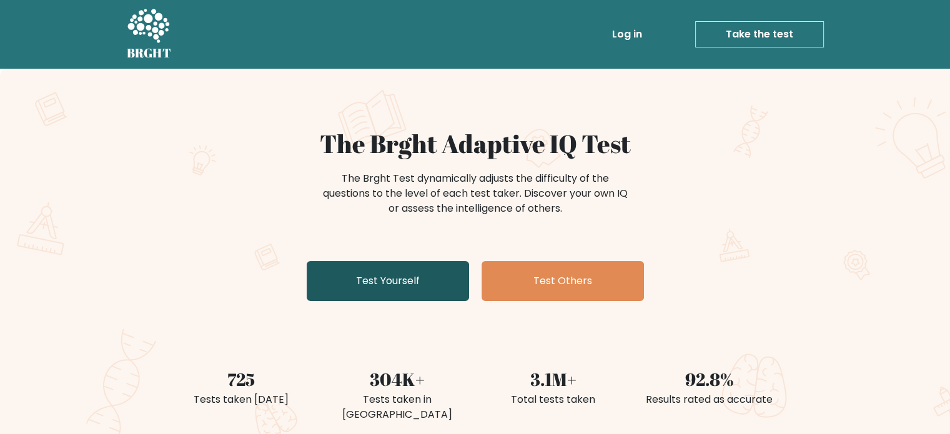
click at [420, 269] on link "Test Yourself" at bounding box center [388, 281] width 162 height 40
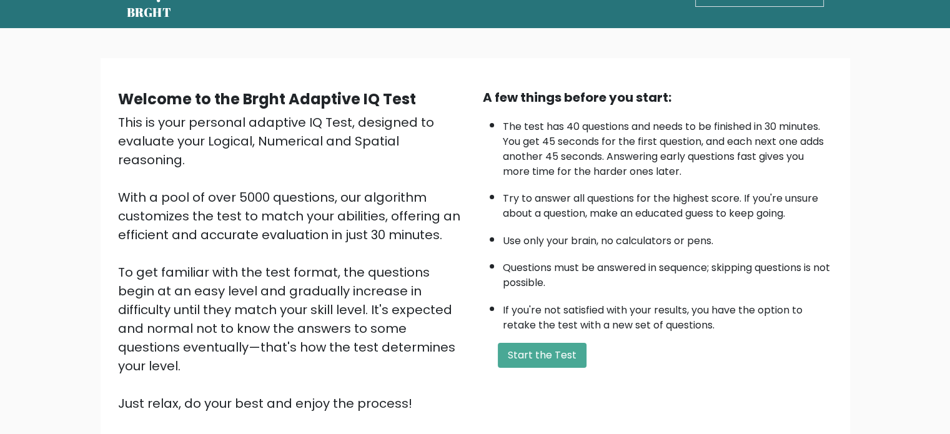
scroll to position [62, 0]
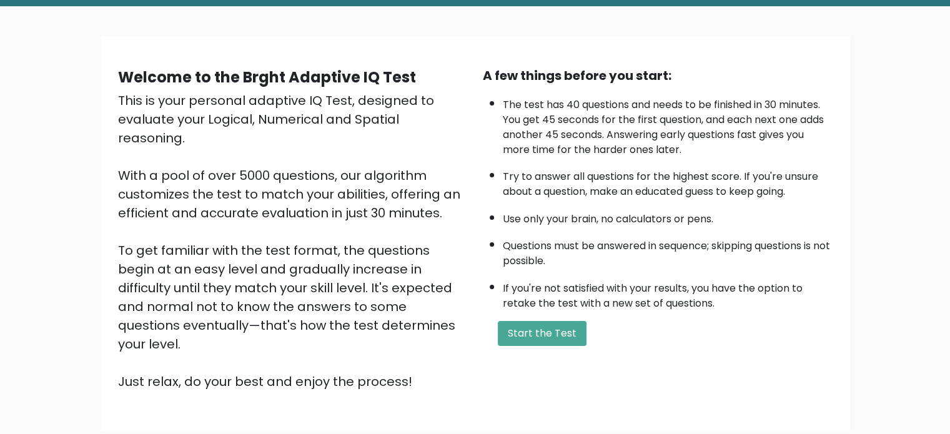
click at [509, 293] on li "If you're not satisfied with your results, you have the option to retake the te…" at bounding box center [668, 293] width 330 height 36
click at [531, 333] on button "Start the Test" at bounding box center [542, 333] width 89 height 25
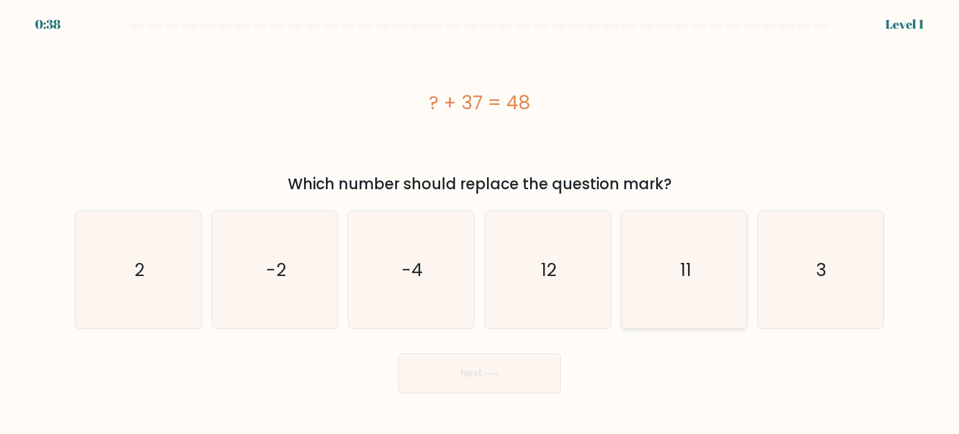
click at [727, 277] on icon "11" at bounding box center [684, 269] width 117 height 117
click at [480, 223] on input "e. 11" at bounding box center [479, 220] width 1 height 6
radio input "true"
click at [488, 371] on icon at bounding box center [491, 373] width 17 height 7
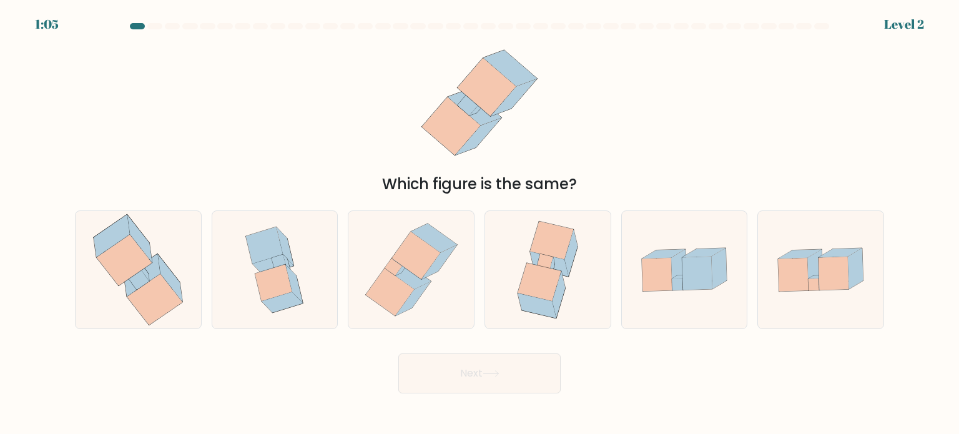
click at [70, 253] on div "a." at bounding box center [138, 269] width 137 height 119
click at [177, 274] on icon at bounding box center [138, 269] width 112 height 117
click at [479, 223] on input "a." at bounding box center [479, 220] width 1 height 6
radio input "true"
click at [470, 364] on button "Next" at bounding box center [479, 373] width 162 height 40
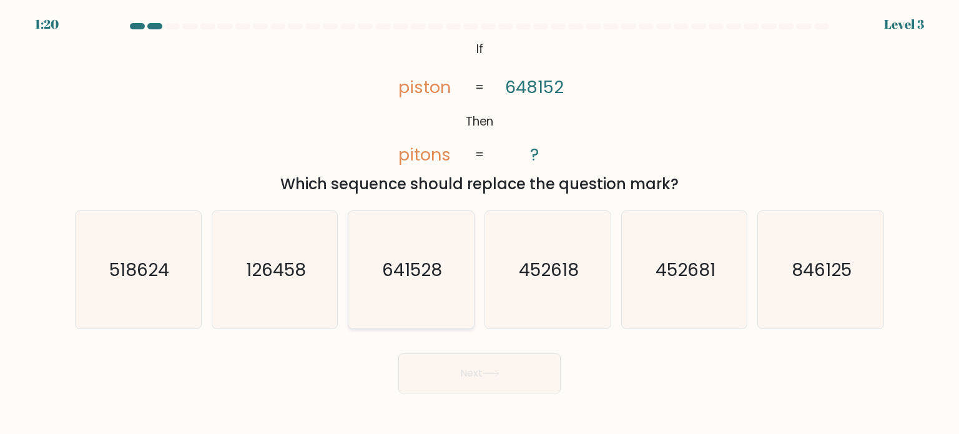
click at [415, 277] on text "641528" at bounding box center [413, 269] width 60 height 25
click at [479, 223] on input "c. 641528" at bounding box center [479, 220] width 1 height 6
radio input "true"
click at [488, 359] on button "Next" at bounding box center [479, 373] width 162 height 40
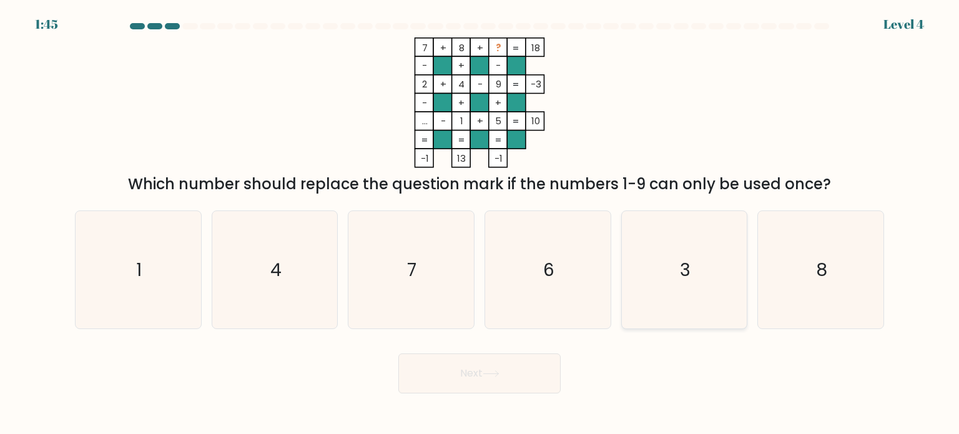
click at [687, 280] on text "3" at bounding box center [685, 269] width 11 height 25
click at [480, 223] on input "e. 3" at bounding box center [479, 220] width 1 height 6
radio input "true"
click at [498, 375] on icon at bounding box center [491, 373] width 17 height 7
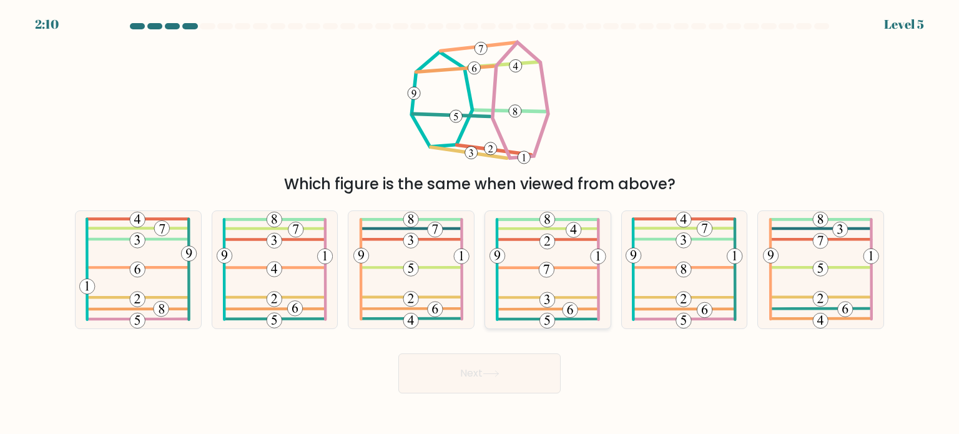
click at [508, 262] on icon at bounding box center [547, 269] width 117 height 117
click at [480, 223] on input "d." at bounding box center [479, 220] width 1 height 6
radio input "true"
click at [506, 378] on button "Next" at bounding box center [479, 373] width 162 height 40
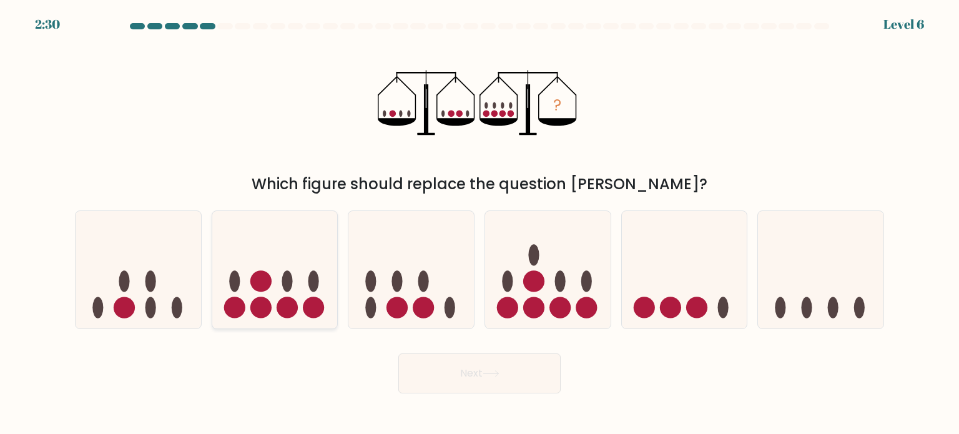
click at [280, 285] on icon at bounding box center [274, 270] width 125 height 104
click at [479, 223] on input "b." at bounding box center [479, 220] width 1 height 6
radio input "true"
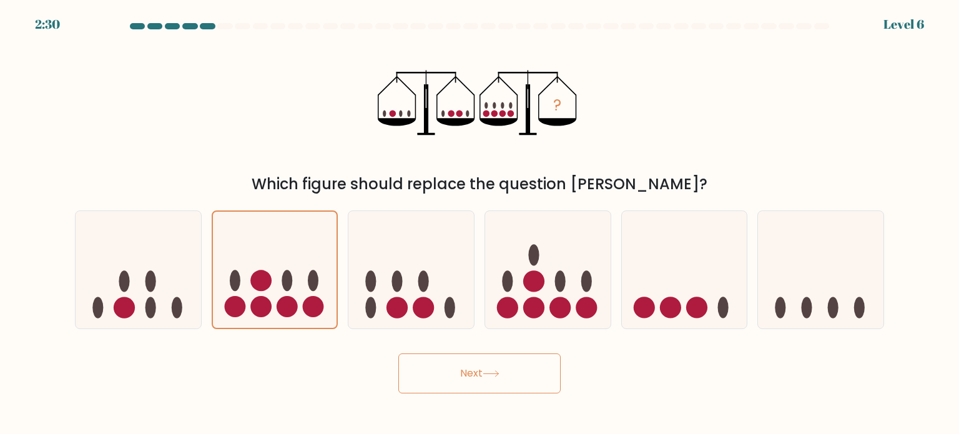
click at [446, 371] on button "Next" at bounding box center [479, 373] width 162 height 40
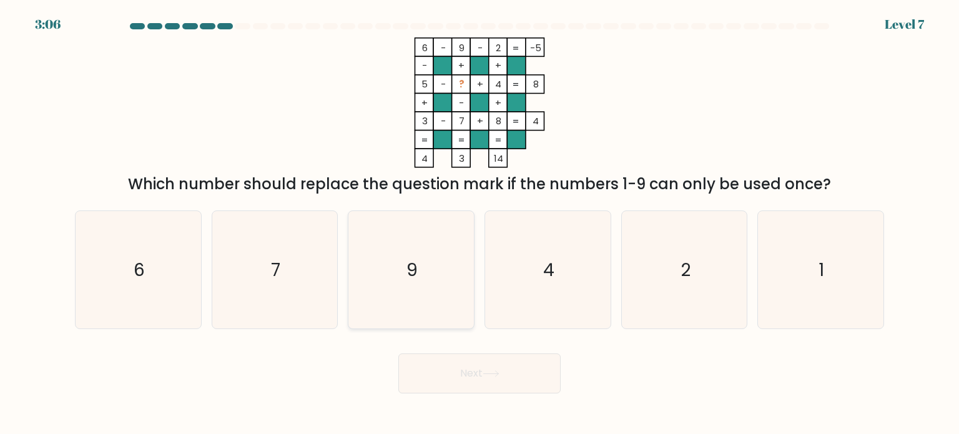
click at [410, 262] on text "9" at bounding box center [412, 269] width 11 height 25
click at [479, 223] on input "c. 9" at bounding box center [479, 220] width 1 height 6
radio input "true"
click at [476, 369] on button "Next" at bounding box center [479, 373] width 162 height 40
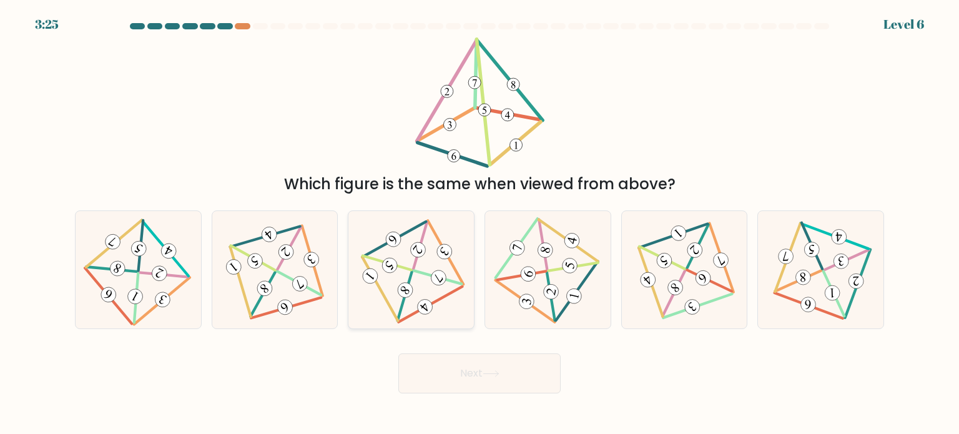
click at [428, 237] on icon at bounding box center [411, 269] width 97 height 94
click at [479, 223] on input "c." at bounding box center [479, 220] width 1 height 6
radio input "true"
click at [433, 365] on button "Next" at bounding box center [479, 373] width 162 height 40
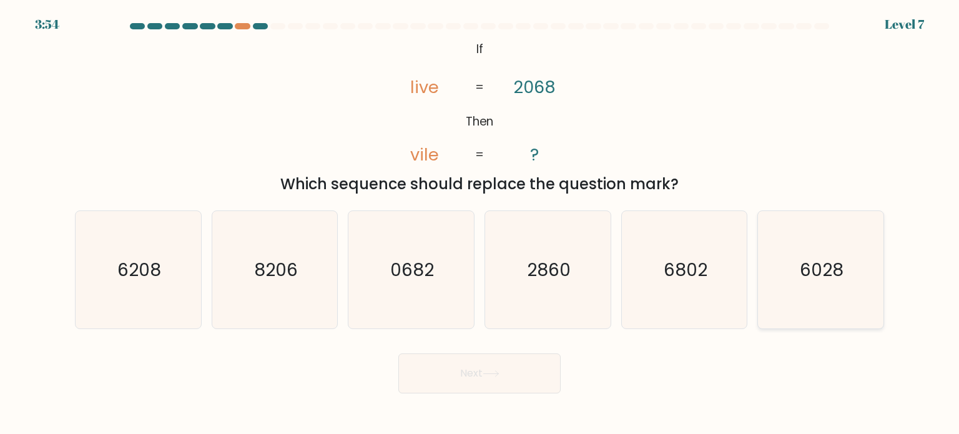
click at [817, 287] on icon "6028" at bounding box center [820, 269] width 117 height 117
click at [480, 223] on input "f. 6028" at bounding box center [479, 220] width 1 height 6
radio input "true"
click at [472, 369] on button "Next" at bounding box center [479, 373] width 162 height 40
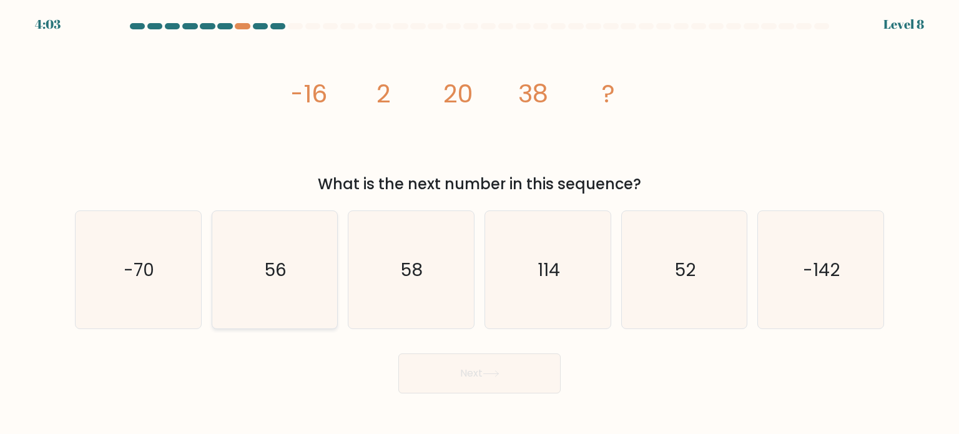
click at [296, 270] on icon "56" at bounding box center [274, 269] width 117 height 117
click at [479, 223] on input "b. 56" at bounding box center [479, 220] width 1 height 6
radio input "true"
click at [489, 386] on button "Next" at bounding box center [479, 373] width 162 height 40
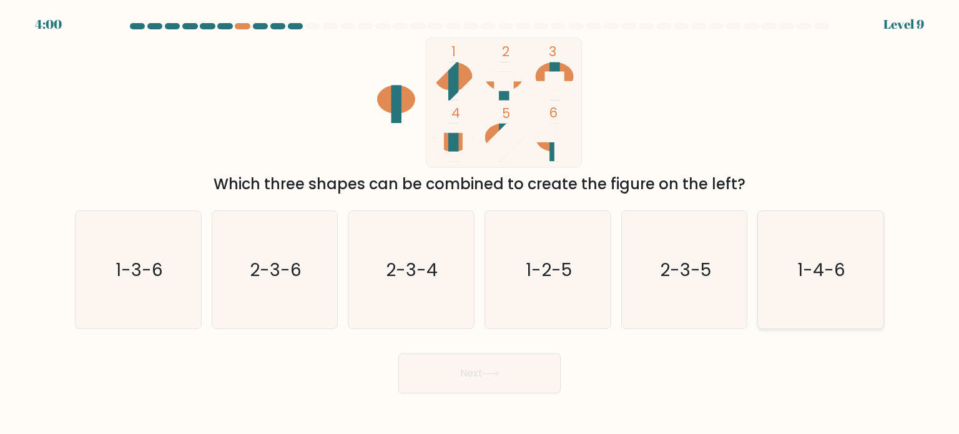
click at [805, 297] on icon "1-4-6" at bounding box center [820, 269] width 117 height 117
click at [480, 223] on input "f. 1-4-6" at bounding box center [479, 220] width 1 height 6
radio input "true"
click at [517, 376] on button "Next" at bounding box center [479, 373] width 162 height 40
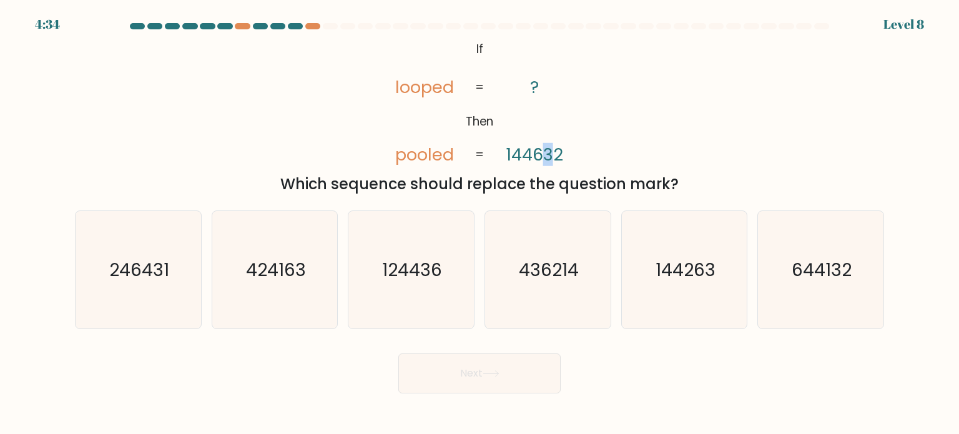
drag, startPoint x: 539, startPoint y: 154, endPoint x: 556, endPoint y: 154, distance: 16.9
click at [556, 154] on tspan "144632" at bounding box center [534, 154] width 57 height 23
click at [587, 147] on div "@import url('https://fonts.googleapis.com/css?family=Abril+Fatface:400,100,100i…" at bounding box center [479, 116] width 824 height 158
click at [842, 265] on text "644132" at bounding box center [822, 269] width 60 height 25
click at [480, 223] on input "f. 644132" at bounding box center [479, 220] width 1 height 6
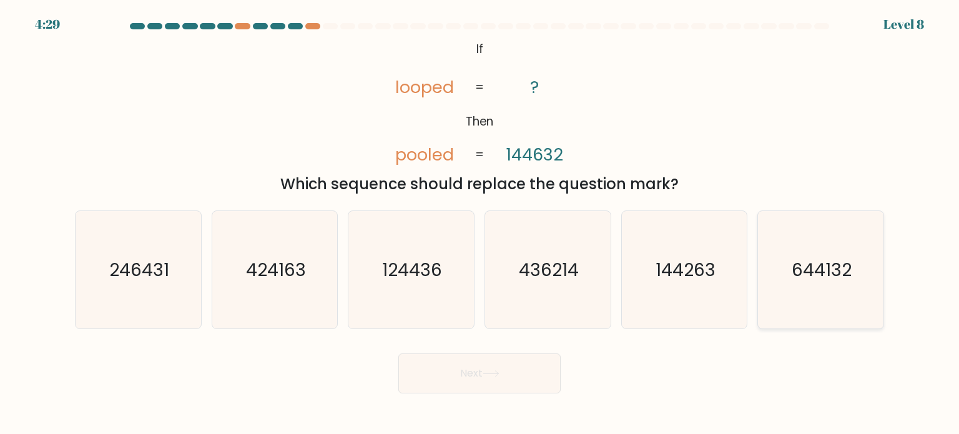
radio input "true"
click at [503, 371] on button "Next" at bounding box center [479, 373] width 162 height 40
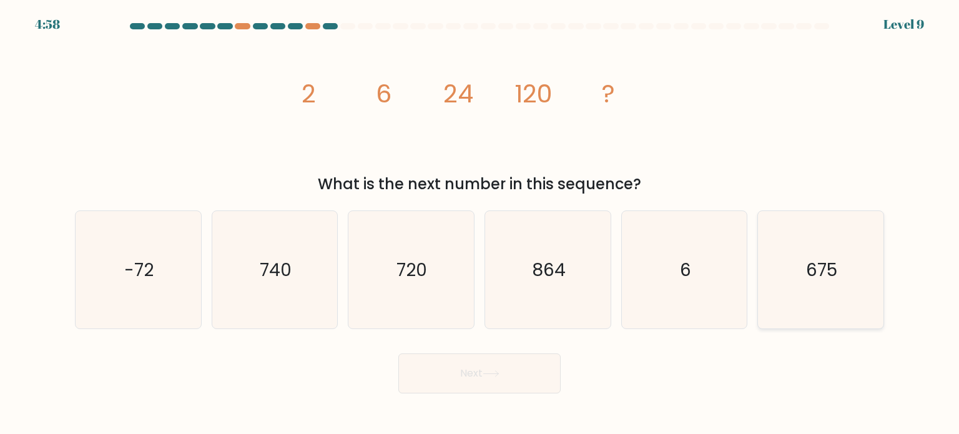
click at [857, 269] on icon "675" at bounding box center [820, 269] width 117 height 117
click at [480, 223] on input "f. 675" at bounding box center [479, 220] width 1 height 6
radio input "true"
click at [513, 368] on button "Next" at bounding box center [479, 373] width 162 height 40
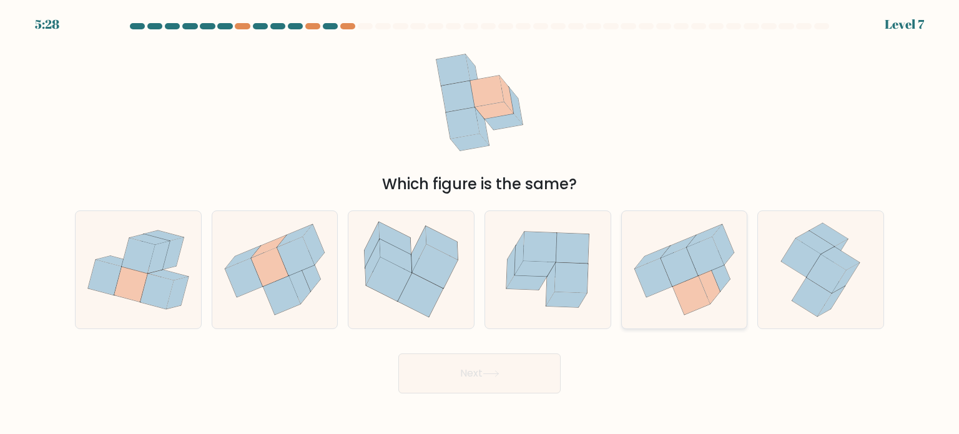
click at [664, 268] on icon at bounding box center [679, 266] width 38 height 39
click at [480, 223] on input "e." at bounding box center [479, 220] width 1 height 6
radio input "true"
click at [524, 380] on button "Next" at bounding box center [479, 373] width 162 height 40
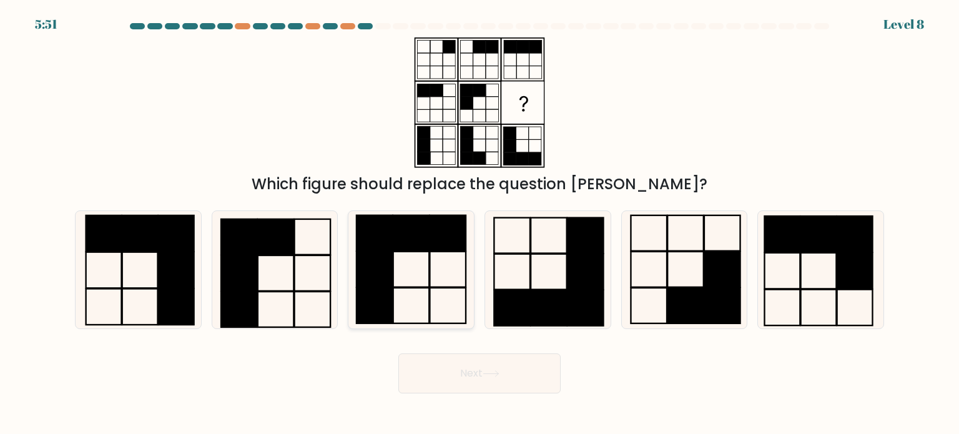
click at [408, 271] on icon at bounding box center [410, 269] width 117 height 117
click at [479, 223] on input "c." at bounding box center [479, 220] width 1 height 6
radio input "true"
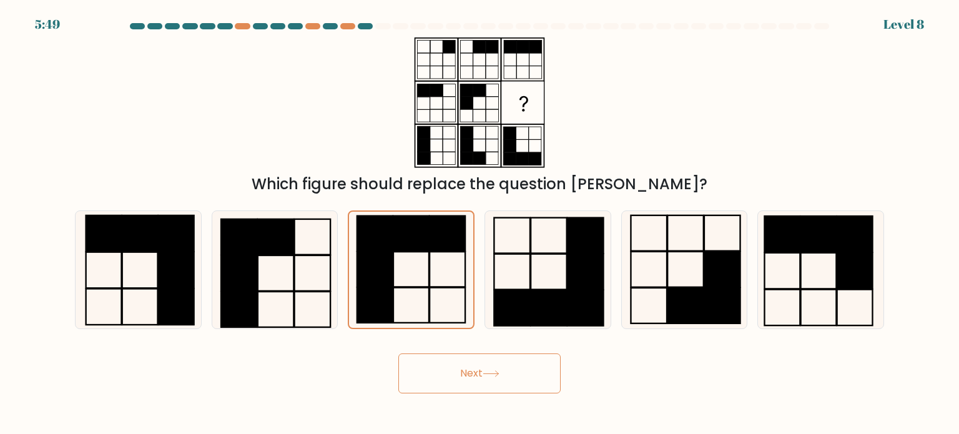
click at [432, 368] on button "Next" at bounding box center [479, 373] width 162 height 40
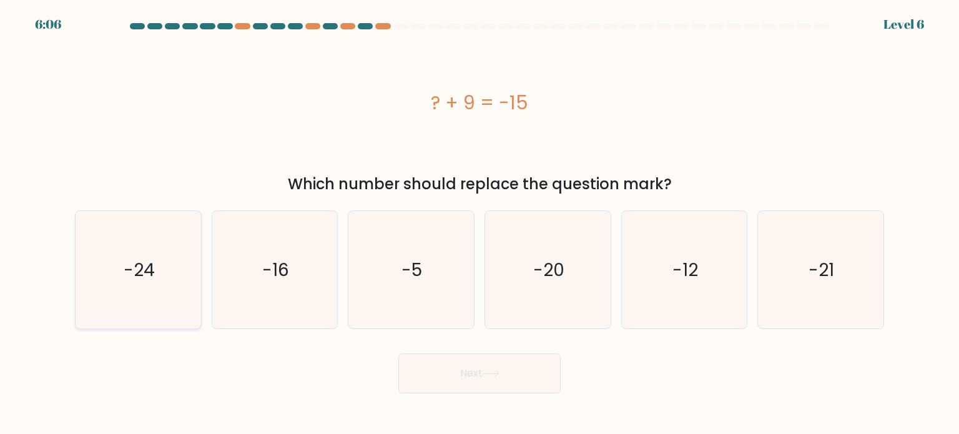
click at [141, 252] on icon "-24" at bounding box center [137, 269] width 117 height 117
click at [479, 223] on input "a. -24" at bounding box center [479, 220] width 1 height 6
radio input "true"
click at [479, 388] on button "Next" at bounding box center [479, 373] width 162 height 40
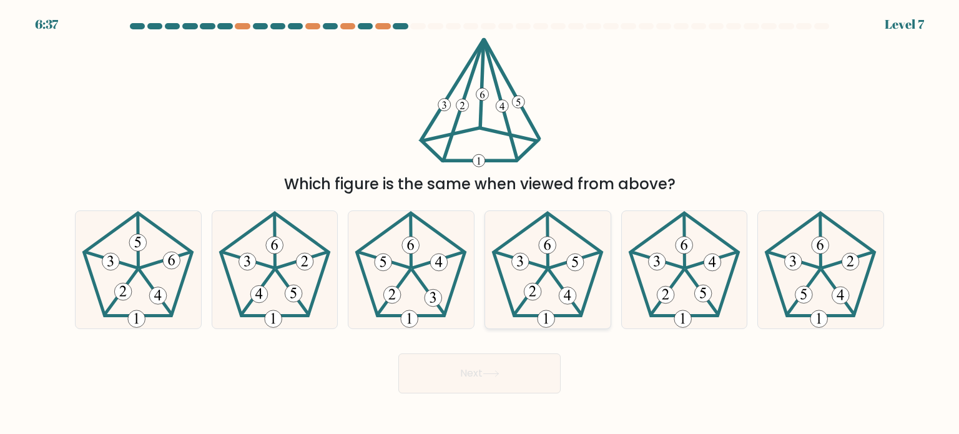
click at [552, 299] on icon at bounding box center [547, 269] width 117 height 117
click at [480, 223] on input "d." at bounding box center [479, 220] width 1 height 6
radio input "true"
click at [511, 379] on button "Next" at bounding box center [479, 373] width 162 height 40
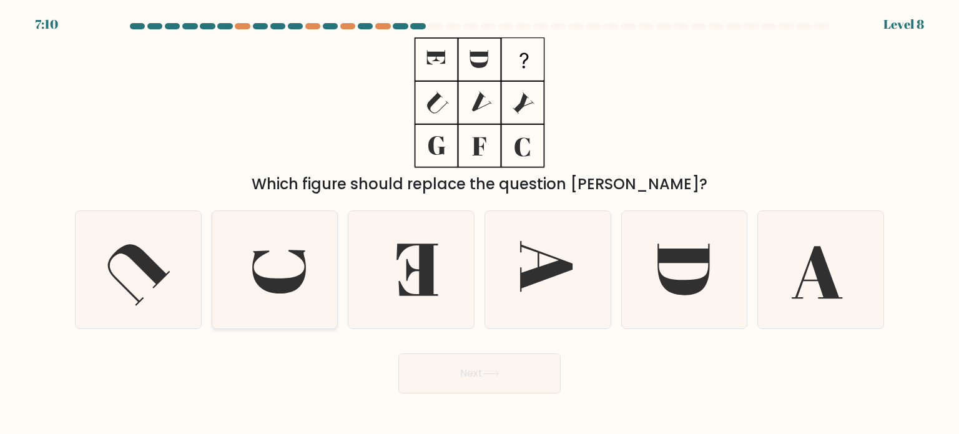
click at [255, 278] on icon at bounding box center [279, 272] width 54 height 44
click at [479, 223] on input "b." at bounding box center [479, 220] width 1 height 6
radio input "true"
click at [499, 388] on button "Next" at bounding box center [479, 373] width 162 height 40
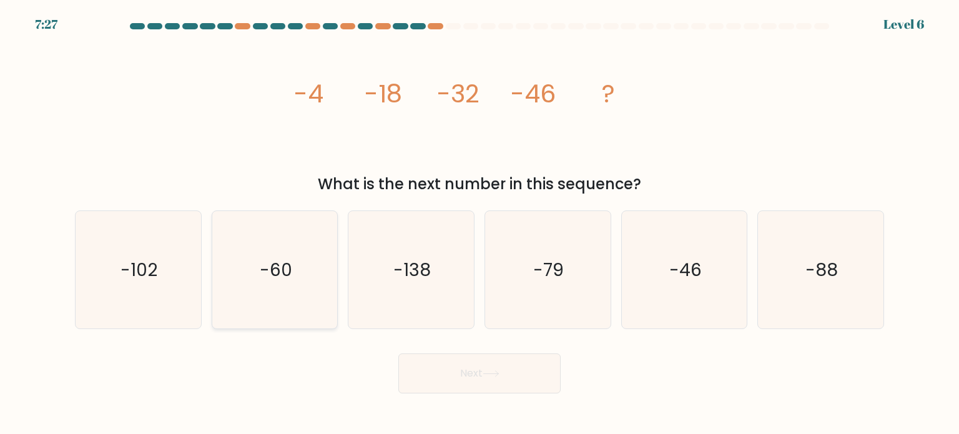
click at [263, 274] on text "-60" at bounding box center [276, 269] width 32 height 25
click at [479, 223] on input "b. -60" at bounding box center [479, 220] width 1 height 6
radio input "true"
click at [466, 360] on button "Next" at bounding box center [479, 373] width 162 height 40
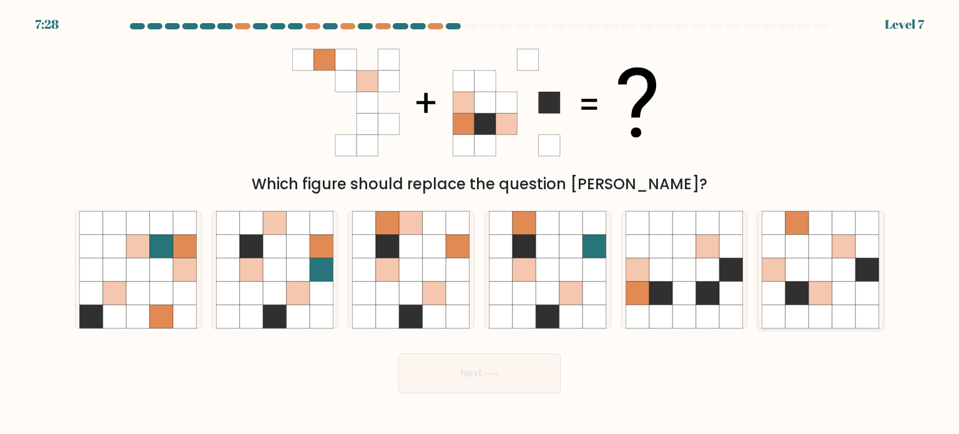
click at [775, 247] on icon at bounding box center [774, 246] width 24 height 24
click at [480, 223] on input "f." at bounding box center [479, 220] width 1 height 6
radio input "true"
click at [514, 374] on button "Next" at bounding box center [479, 373] width 162 height 40
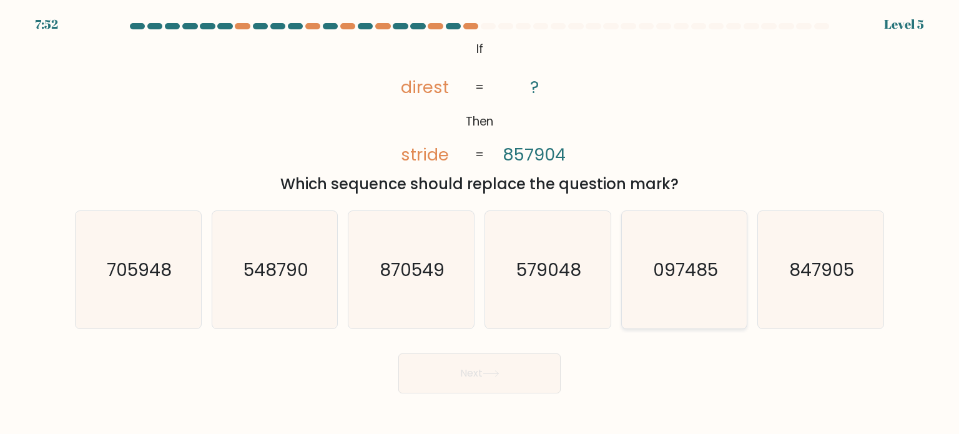
click at [692, 255] on icon "097485" at bounding box center [684, 269] width 117 height 117
click at [480, 223] on input "e. 097485" at bounding box center [479, 220] width 1 height 6
radio input "true"
click at [435, 372] on button "Next" at bounding box center [479, 373] width 162 height 40
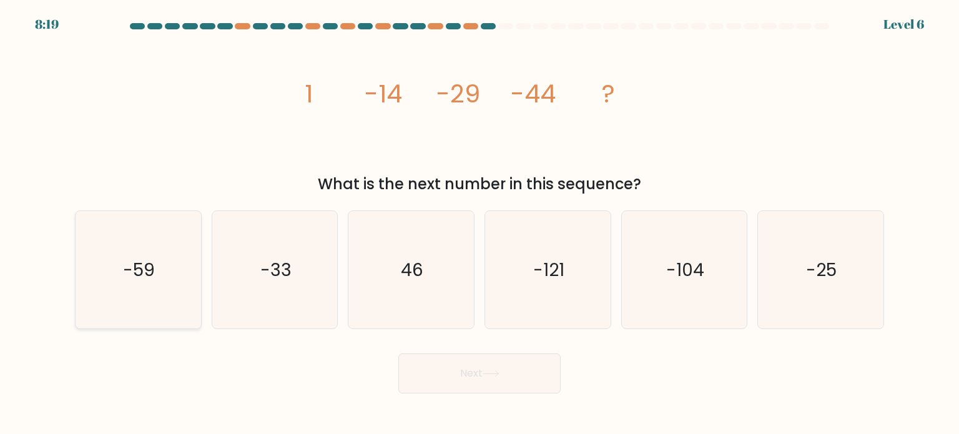
click at [131, 279] on text "-59" at bounding box center [140, 269] width 32 height 25
click at [479, 223] on input "a. -59" at bounding box center [479, 220] width 1 height 6
radio input "true"
click at [524, 391] on button "Next" at bounding box center [479, 373] width 162 height 40
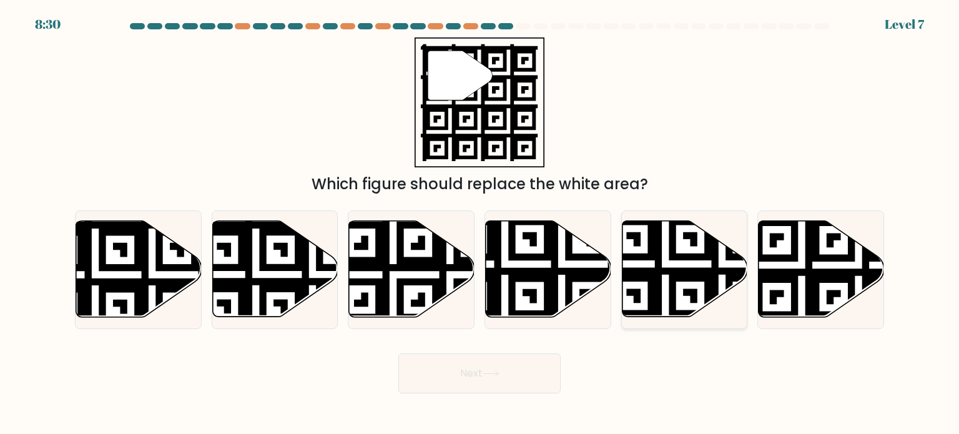
click at [666, 292] on icon at bounding box center [684, 269] width 125 height 96
click at [480, 223] on input "e." at bounding box center [479, 220] width 1 height 6
radio input "true"
click at [830, 293] on icon at bounding box center [858, 322] width 227 height 227
click at [480, 223] on input "f." at bounding box center [479, 220] width 1 height 6
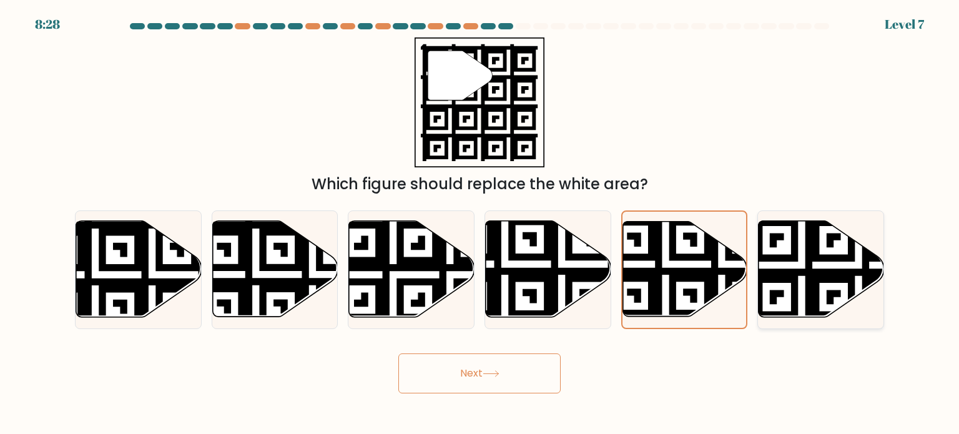
radio input "true"
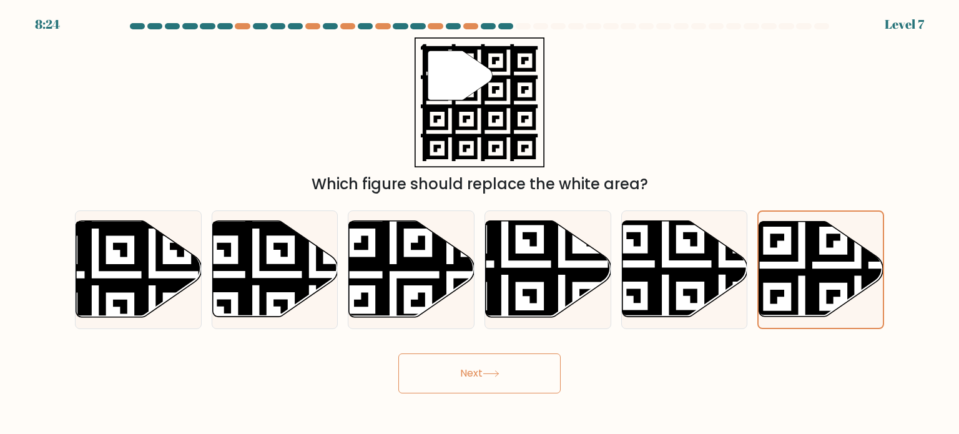
click at [487, 373] on icon at bounding box center [491, 373] width 17 height 7
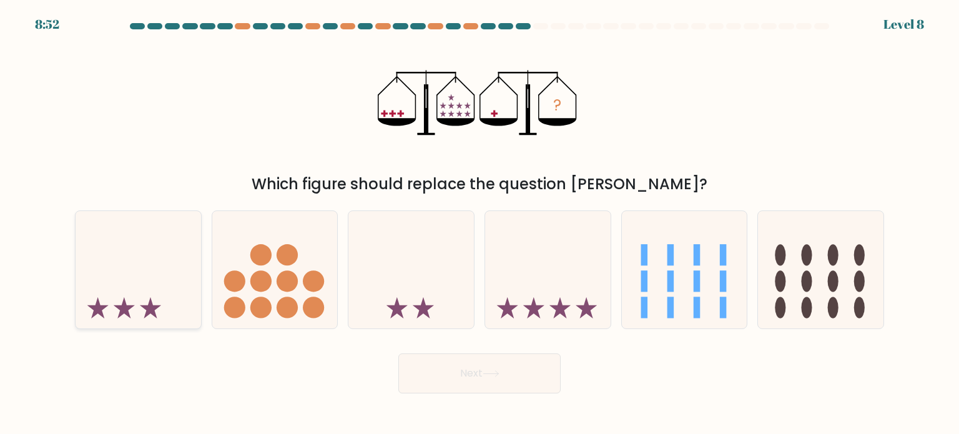
click at [145, 297] on icon at bounding box center [138, 270] width 125 height 104
click at [479, 223] on input "a." at bounding box center [479, 220] width 1 height 6
radio input "true"
click at [460, 374] on button "Next" at bounding box center [479, 373] width 162 height 40
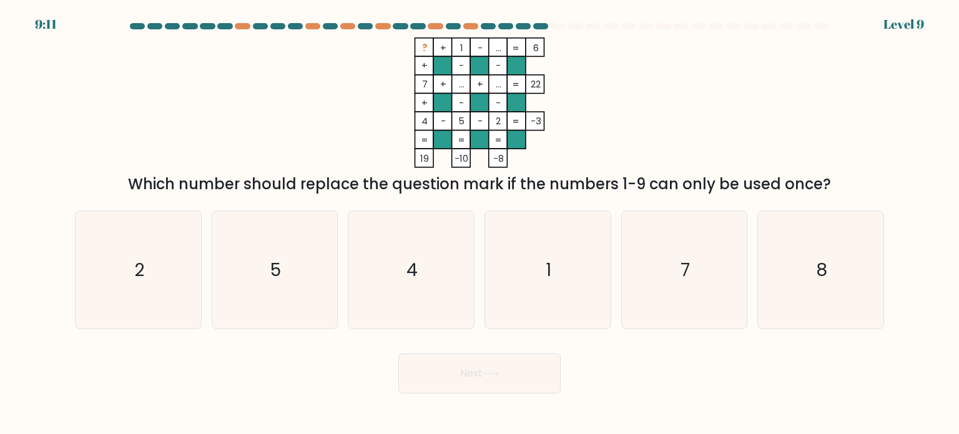
drag, startPoint x: 494, startPoint y: 49, endPoint x: 506, endPoint y: 52, distance: 12.1
click at [506, 52] on rect at bounding box center [498, 47] width 19 height 19
click at [270, 253] on icon "5" at bounding box center [274, 269] width 117 height 117
click at [479, 223] on input "b. 5" at bounding box center [479, 220] width 1 height 6
radio input "true"
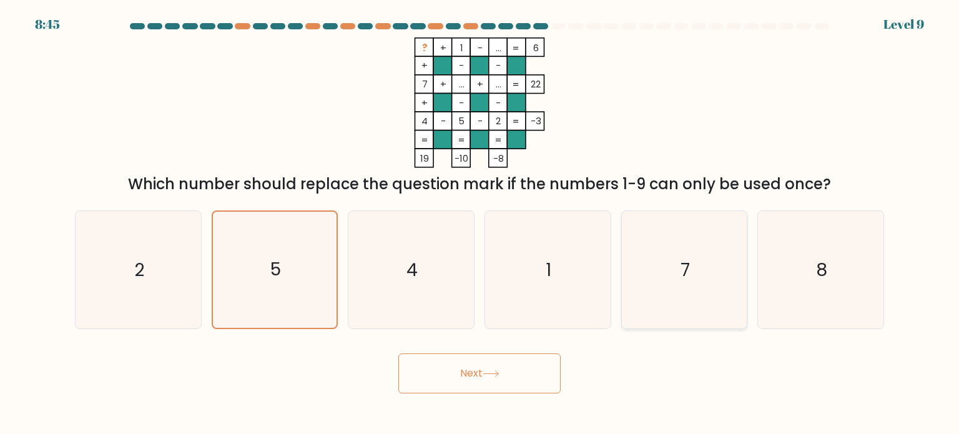
click at [692, 250] on icon "7" at bounding box center [684, 269] width 117 height 117
click at [480, 223] on input "e. 7" at bounding box center [479, 220] width 1 height 6
radio input "true"
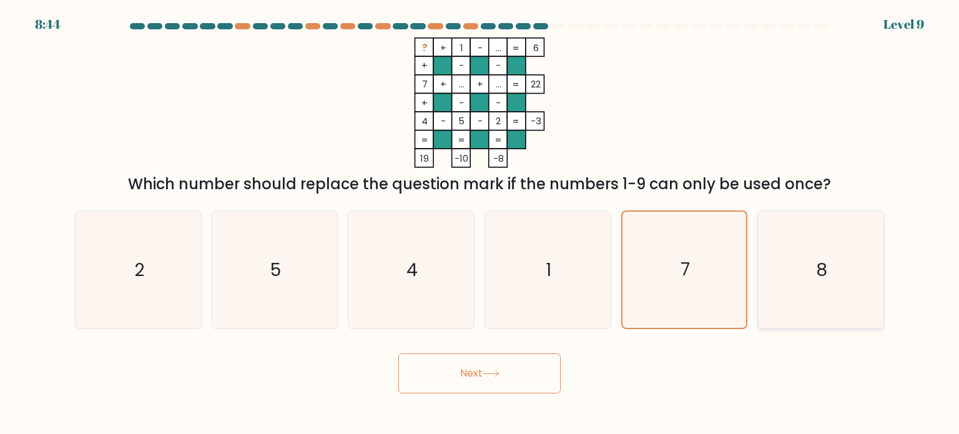
click at [839, 252] on icon "8" at bounding box center [820, 269] width 117 height 117
click at [480, 223] on input "f. 8" at bounding box center [479, 220] width 1 height 6
radio input "true"
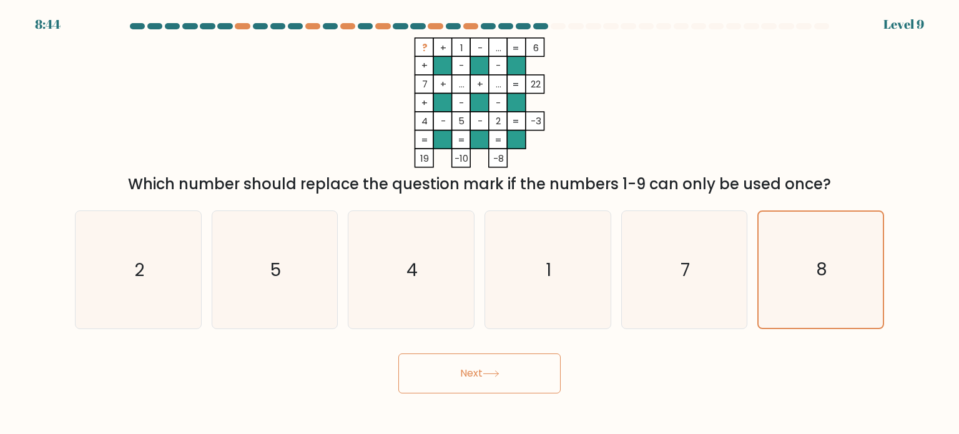
click at [472, 363] on button "Next" at bounding box center [479, 373] width 162 height 40
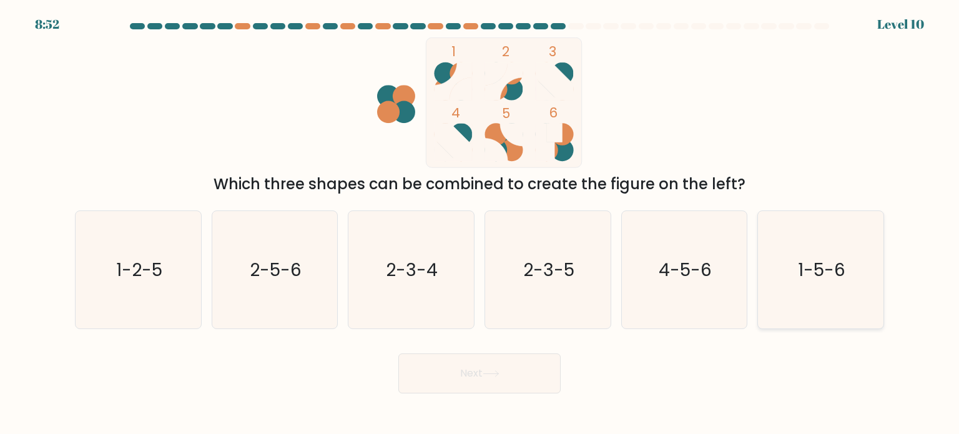
click at [848, 247] on icon "1-5-6" at bounding box center [820, 269] width 117 height 117
click at [480, 223] on input "f. 1-5-6" at bounding box center [479, 220] width 1 height 6
radio input "true"
click at [489, 388] on button "Next" at bounding box center [479, 373] width 162 height 40
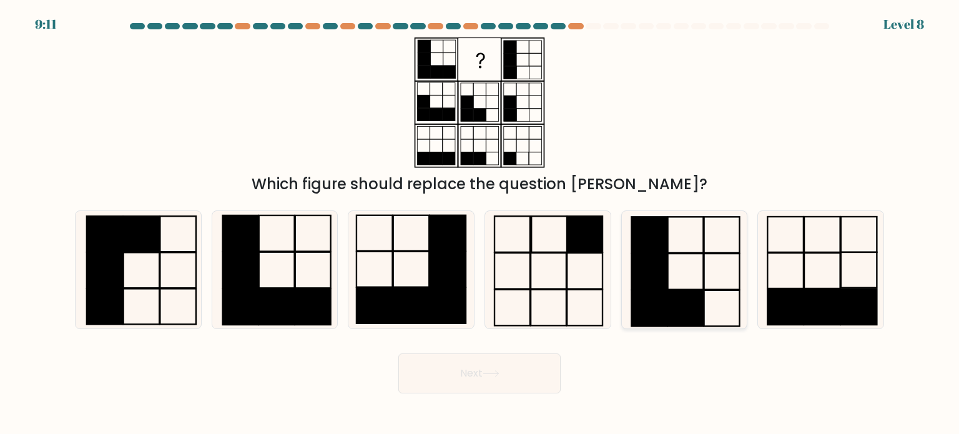
click at [699, 254] on icon at bounding box center [684, 269] width 117 height 117
click at [480, 223] on input "e." at bounding box center [479, 220] width 1 height 6
radio input "true"
click at [514, 370] on button "Next" at bounding box center [479, 373] width 162 height 40
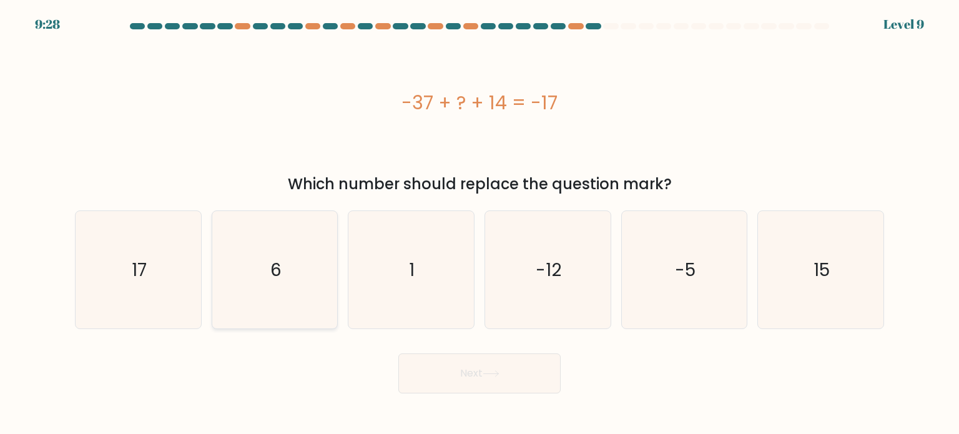
click at [287, 294] on icon "6" at bounding box center [274, 269] width 117 height 117
click at [479, 223] on input "b. 6" at bounding box center [479, 220] width 1 height 6
radio input "true"
click at [461, 374] on button "Next" at bounding box center [479, 373] width 162 height 40
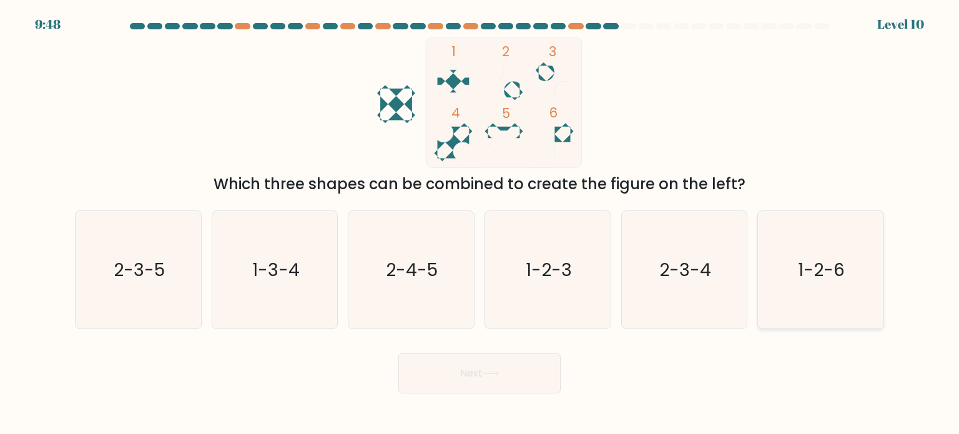
click at [789, 288] on icon "1-2-6" at bounding box center [820, 269] width 117 height 117
click at [480, 223] on input "f. 1-2-6" at bounding box center [479, 220] width 1 height 6
radio input "true"
click at [462, 366] on button "Next" at bounding box center [479, 373] width 162 height 40
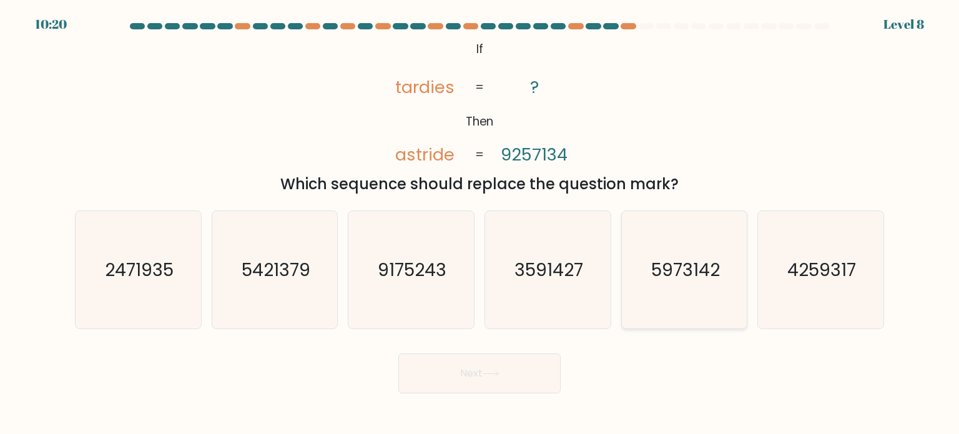
click at [732, 265] on icon "5973142" at bounding box center [684, 269] width 117 height 117
click at [480, 223] on input "e. 5973142" at bounding box center [479, 220] width 1 height 6
radio input "true"
click at [449, 374] on button "Next" at bounding box center [479, 373] width 162 height 40
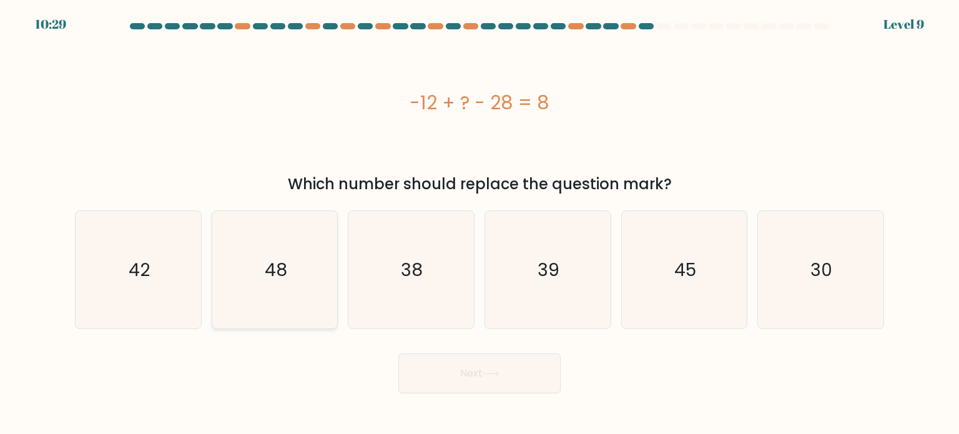
click at [317, 288] on icon "48" at bounding box center [274, 269] width 117 height 117
click at [479, 223] on input "b. 48" at bounding box center [479, 220] width 1 height 6
radio input "true"
click at [519, 375] on button "Next" at bounding box center [479, 373] width 162 height 40
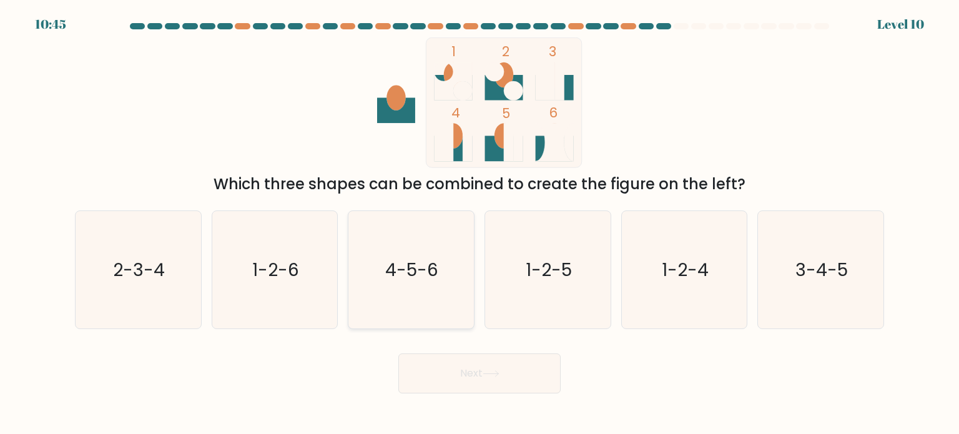
click at [456, 302] on icon "4-5-6" at bounding box center [410, 269] width 117 height 117
click at [479, 223] on input "c. 4-5-6" at bounding box center [479, 220] width 1 height 6
radio input "true"
click at [501, 365] on button "Next" at bounding box center [479, 373] width 162 height 40
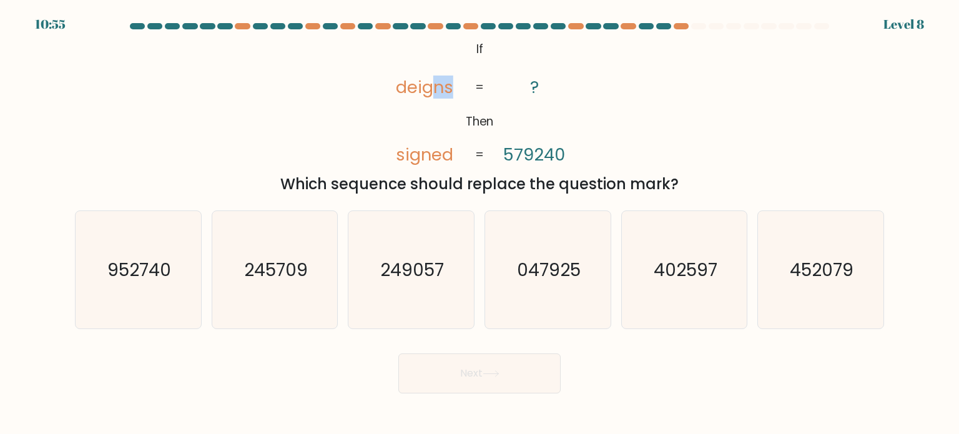
drag, startPoint x: 437, startPoint y: 88, endPoint x: 449, endPoint y: 87, distance: 12.5
click at [449, 87] on tspan "deigns" at bounding box center [424, 87] width 57 height 23
click at [446, 122] on icon "@import url('https://fonts.googleapis.com/css?family=Abril+Fatface:400,100,100i…" at bounding box center [479, 102] width 211 height 130
drag, startPoint x: 420, startPoint y: 156, endPoint x: 426, endPoint y: 155, distance: 6.3
click at [426, 155] on tspan "signed" at bounding box center [424, 154] width 57 height 23
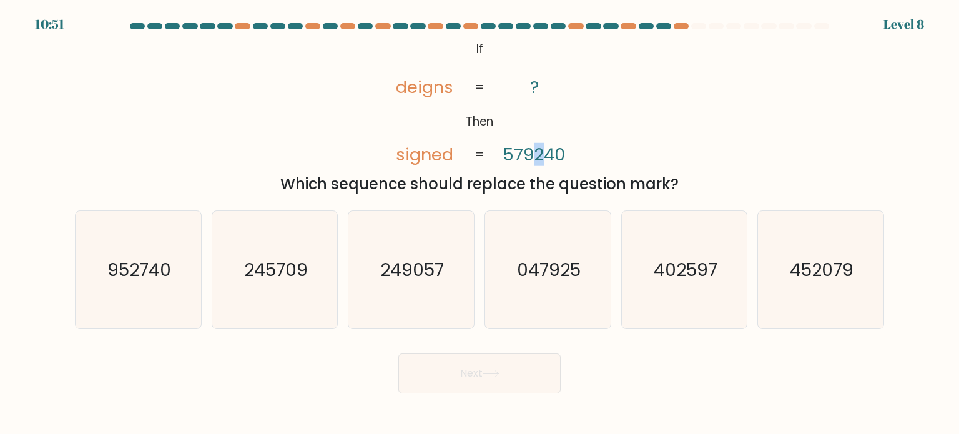
click at [541, 155] on tspan "579240" at bounding box center [535, 154] width 62 height 23
click at [396, 154] on icon "@import url('https://fonts.googleapis.com/css?family=Abril+Fatface:400,100,100i…" at bounding box center [479, 102] width 211 height 130
click at [533, 264] on text "047925" at bounding box center [549, 269] width 64 height 25
click at [480, 223] on input "d. 047925" at bounding box center [479, 220] width 1 height 6
radio input "true"
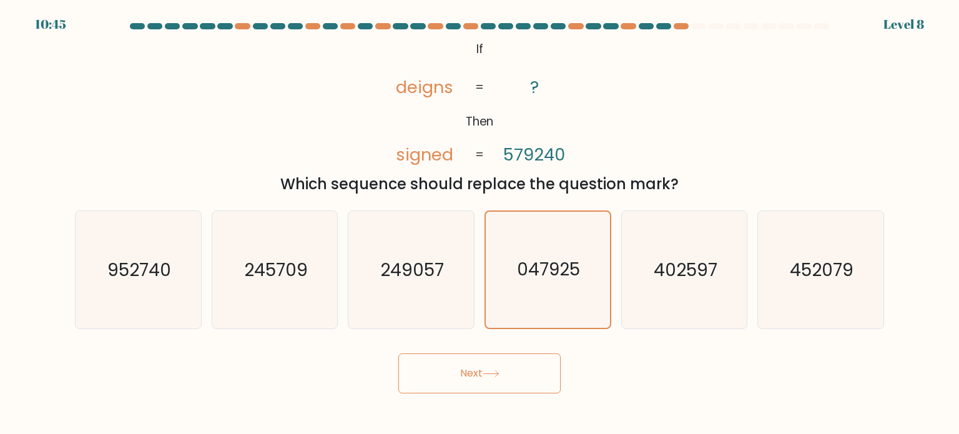
click at [477, 381] on button "Next" at bounding box center [479, 373] width 162 height 40
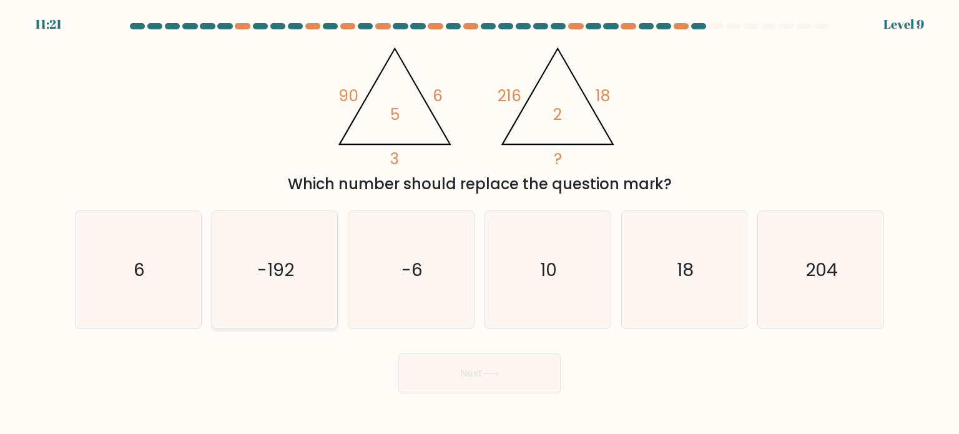
click at [219, 247] on icon "-192" at bounding box center [274, 269] width 117 height 117
click at [479, 223] on input "b. -192" at bounding box center [479, 220] width 1 height 6
radio input "true"
click at [152, 290] on icon "6" at bounding box center [137, 269] width 117 height 117
click at [479, 223] on input "a. 6" at bounding box center [479, 220] width 1 height 6
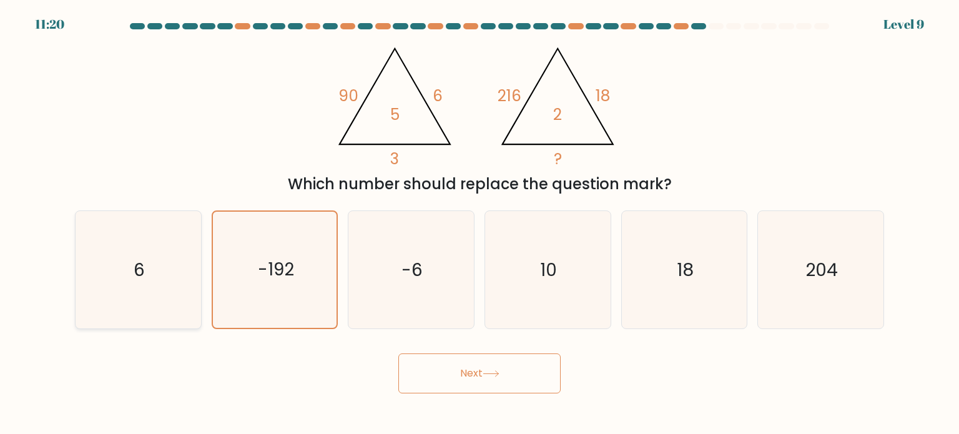
radio input "true"
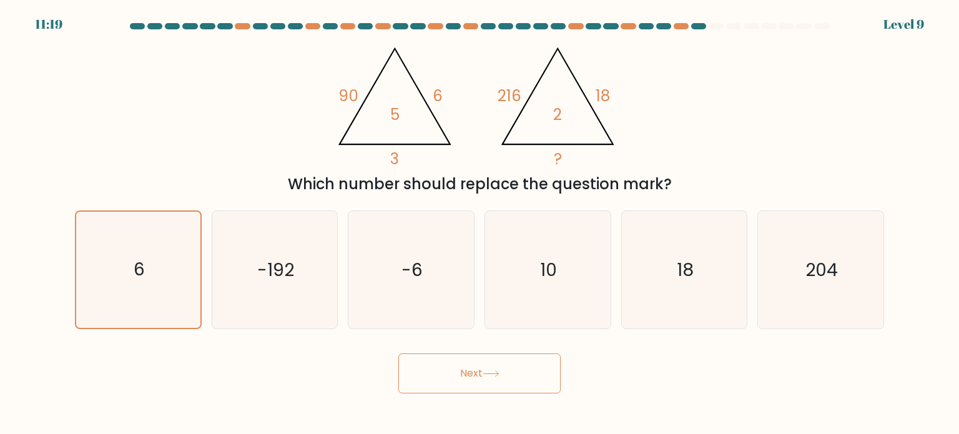
click at [494, 371] on icon at bounding box center [491, 373] width 17 height 7
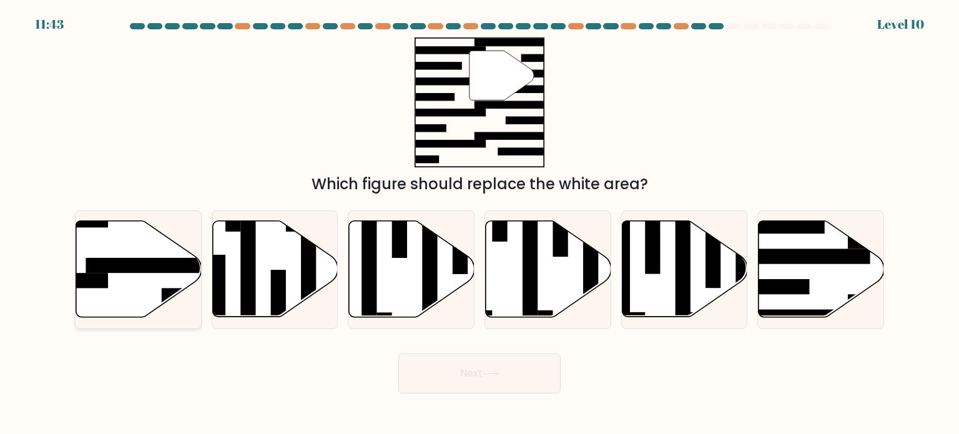
click at [157, 269] on rect at bounding box center [154, 265] width 136 height 15
click at [479, 223] on input "a." at bounding box center [479, 220] width 1 height 6
radio input "true"
click at [529, 361] on button "Next" at bounding box center [479, 373] width 162 height 40
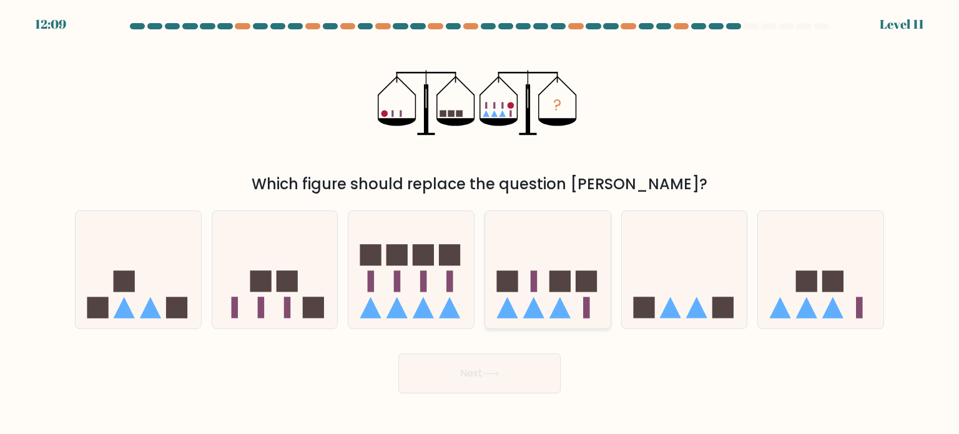
click at [524, 275] on icon at bounding box center [547, 270] width 125 height 104
click at [480, 223] on input "d." at bounding box center [479, 220] width 1 height 6
radio input "true"
click at [512, 373] on button "Next" at bounding box center [479, 373] width 162 height 40
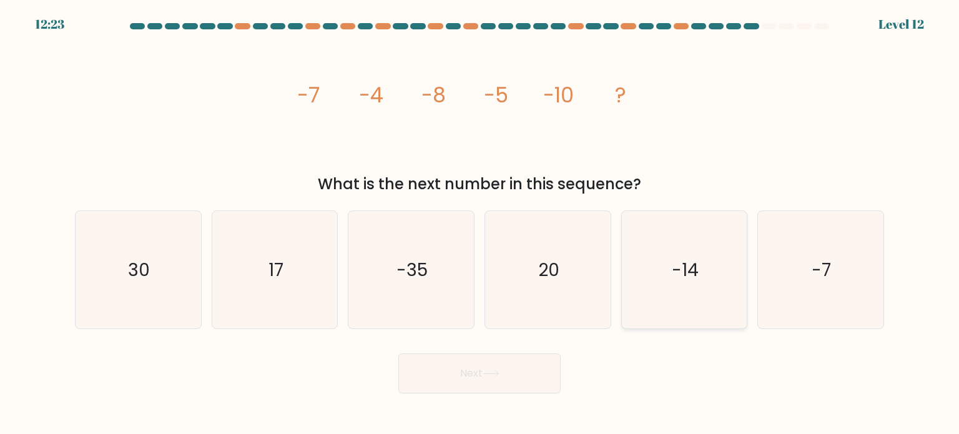
click at [712, 287] on icon "-14" at bounding box center [684, 269] width 117 height 117
click at [480, 223] on input "e. -14" at bounding box center [479, 220] width 1 height 6
radio input "true"
click at [422, 379] on button "Next" at bounding box center [479, 373] width 162 height 40
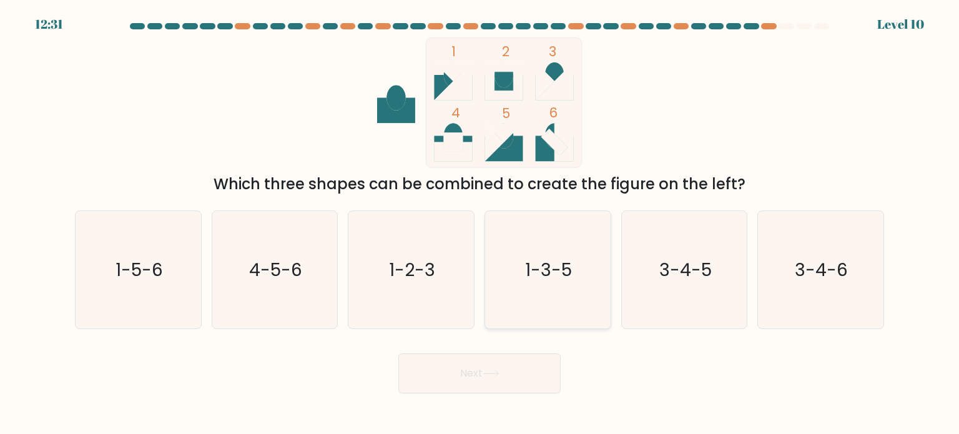
click at [553, 274] on text "1-3-5" at bounding box center [549, 269] width 47 height 25
click at [480, 223] on input "d. 1-3-5" at bounding box center [479, 220] width 1 height 6
radio input "true"
click at [467, 378] on button "Next" at bounding box center [479, 373] width 162 height 40
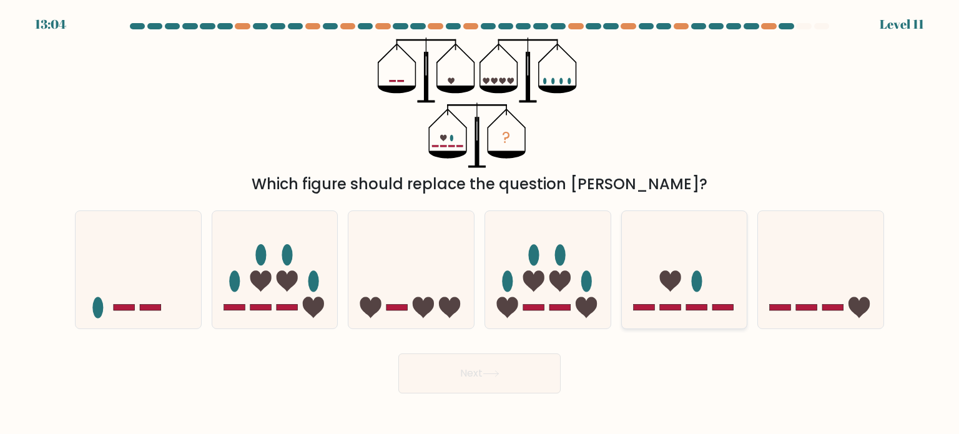
click at [679, 288] on icon at bounding box center [684, 270] width 125 height 104
click at [480, 223] on input "e." at bounding box center [479, 220] width 1 height 6
radio input "true"
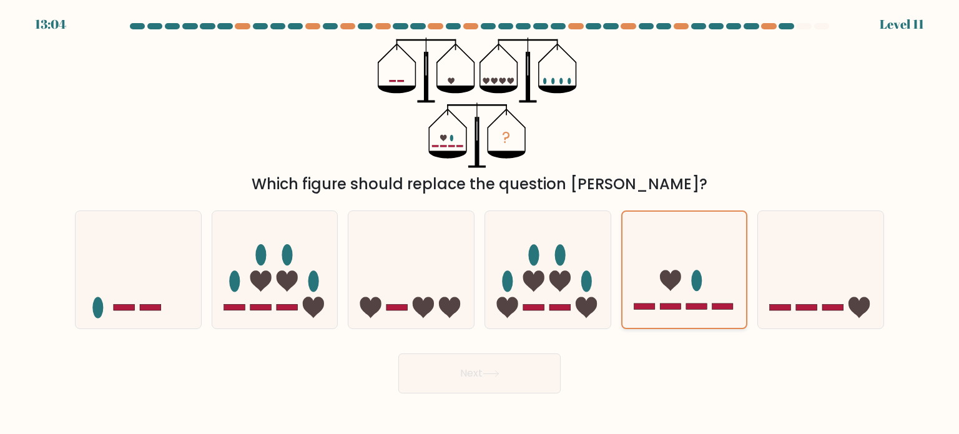
click at [679, 288] on icon at bounding box center [684, 269] width 124 height 103
click at [480, 223] on input "e." at bounding box center [479, 220] width 1 height 6
click at [679, 288] on icon at bounding box center [684, 269] width 124 height 103
click at [480, 223] on input "e." at bounding box center [479, 220] width 1 height 6
click at [456, 370] on button "Next" at bounding box center [479, 373] width 162 height 40
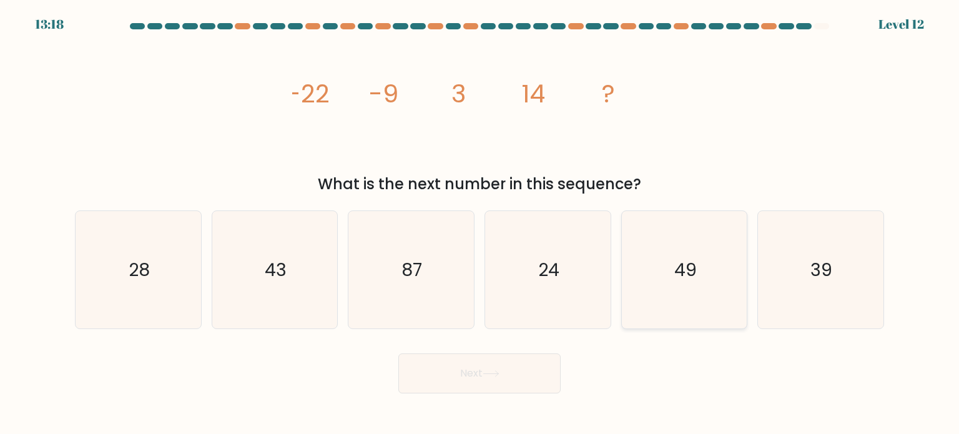
click at [652, 290] on icon "49" at bounding box center [684, 269] width 117 height 117
click at [480, 223] on input "e. 49" at bounding box center [479, 220] width 1 height 6
radio input "true"
click at [511, 361] on button "Next" at bounding box center [479, 373] width 162 height 40
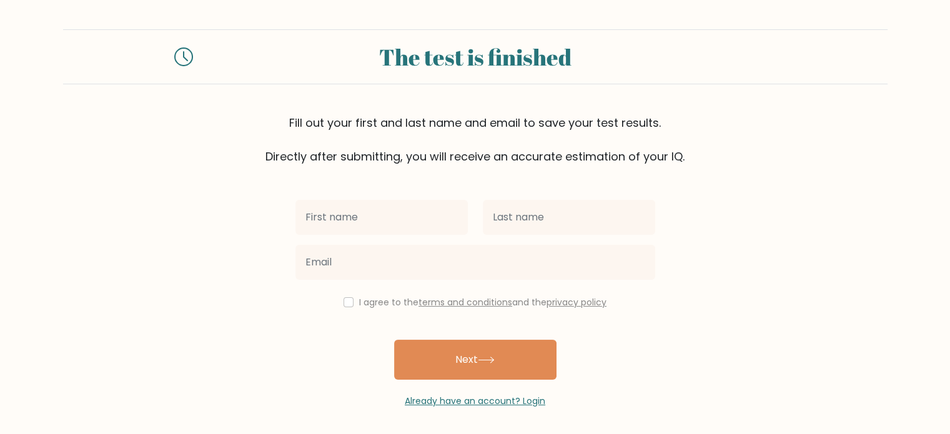
scroll to position [4, 0]
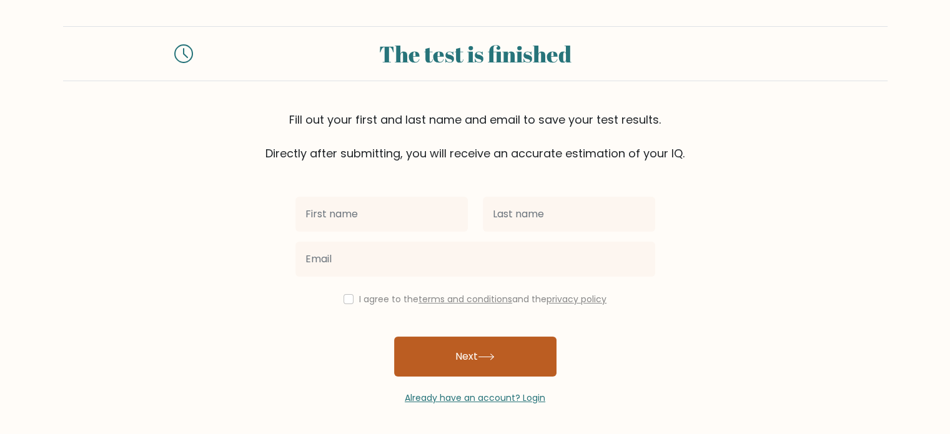
click at [493, 349] on button "Next" at bounding box center [475, 356] width 162 height 40
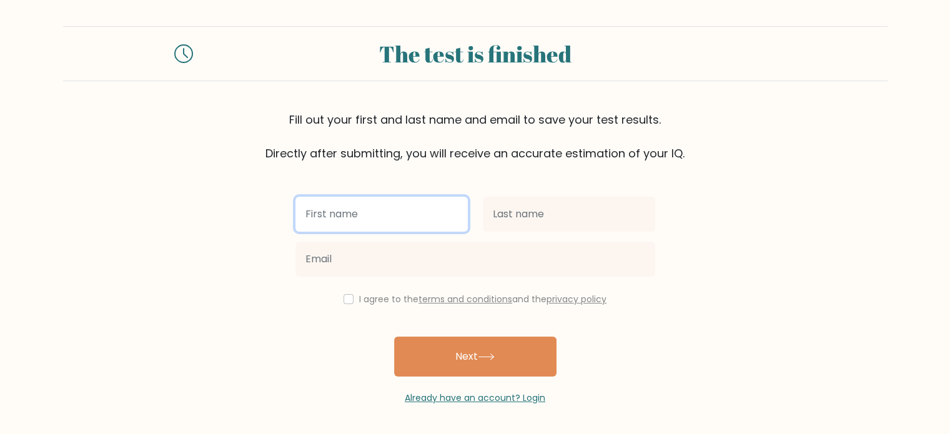
click at [373, 213] on input "text" at bounding box center [381, 214] width 172 height 35
type input "phantom"
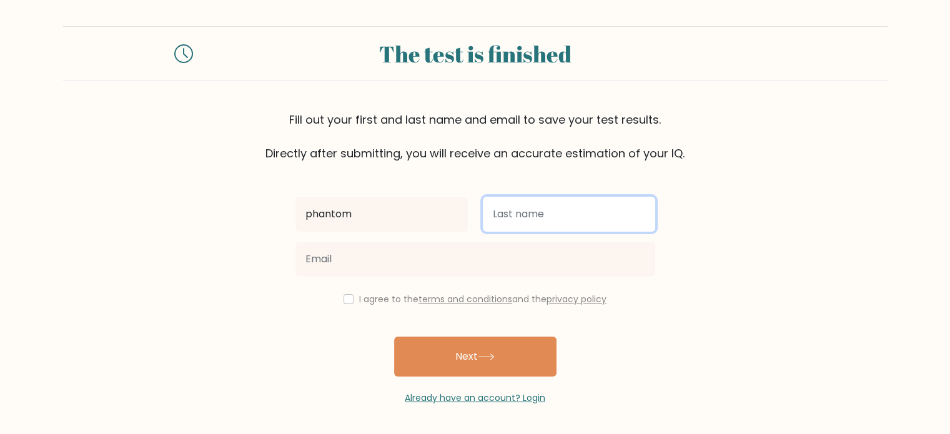
click at [537, 219] on input "text" at bounding box center [569, 214] width 172 height 35
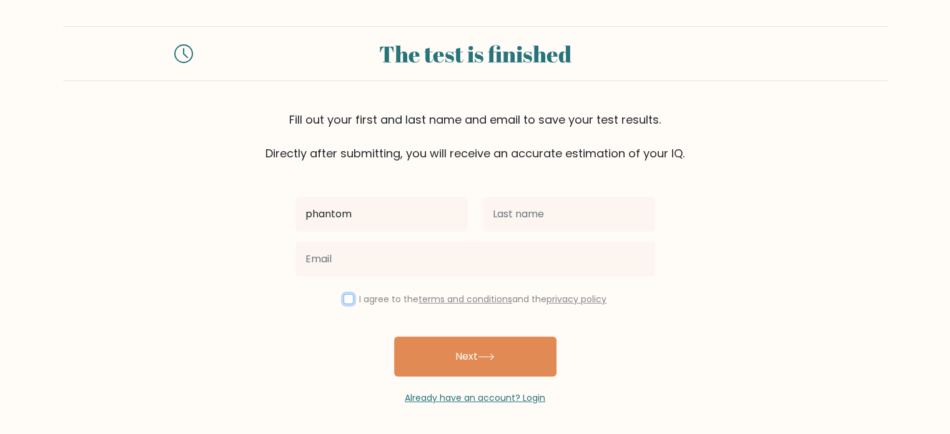
click at [348, 297] on input "checkbox" at bounding box center [348, 299] width 10 height 10
checkbox input "true"
click at [461, 329] on div "phantom I agree to the terms and conditions and the privacy policy Next Already…" at bounding box center [475, 283] width 375 height 243
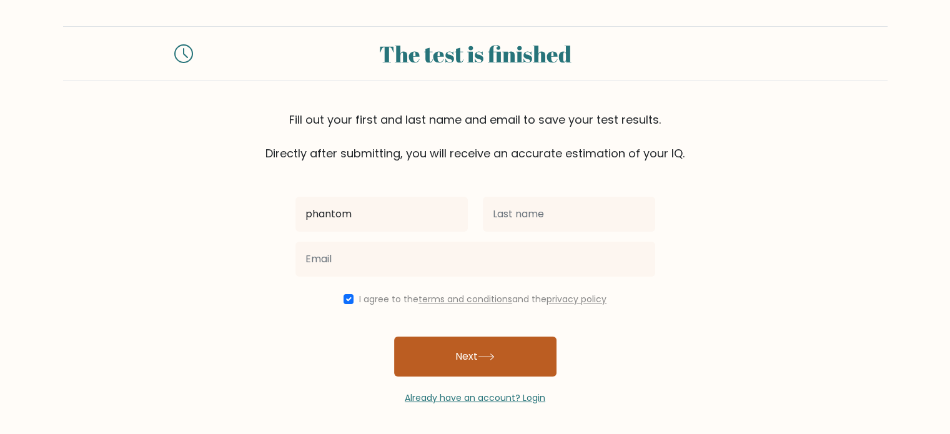
click at [464, 350] on button "Next" at bounding box center [475, 356] width 162 height 40
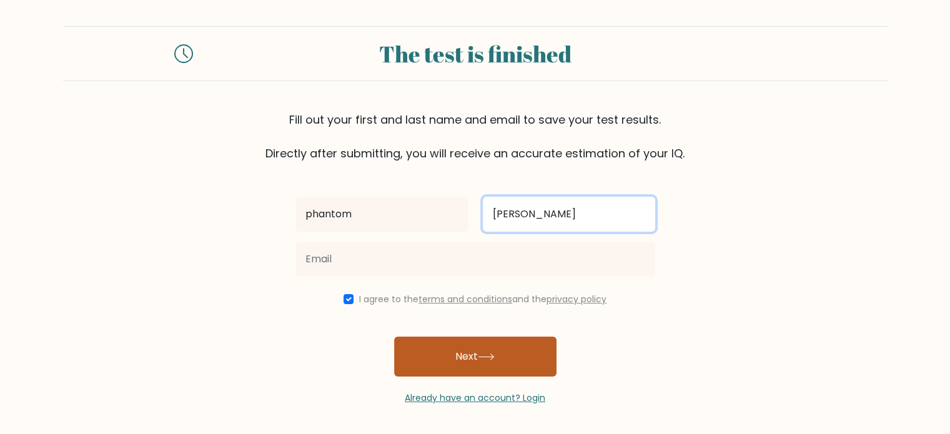
type input "[PERSON_NAME]"
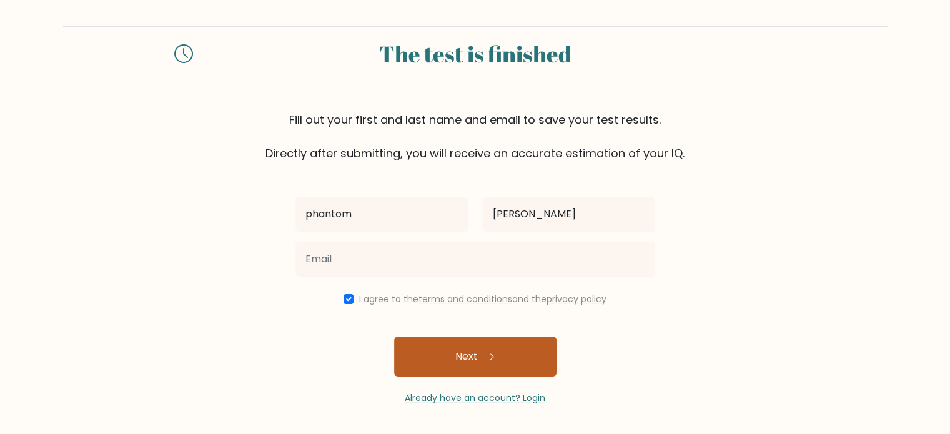
click at [434, 371] on button "Next" at bounding box center [475, 356] width 162 height 40
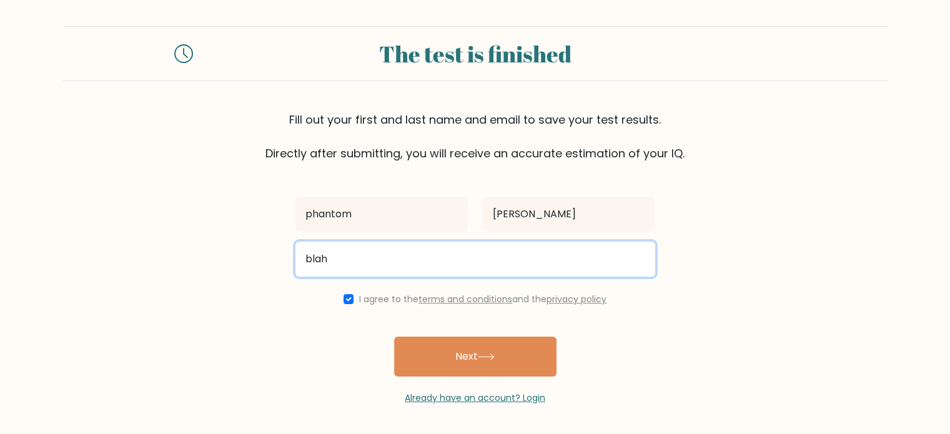
type input "blah77786@outlook.com"
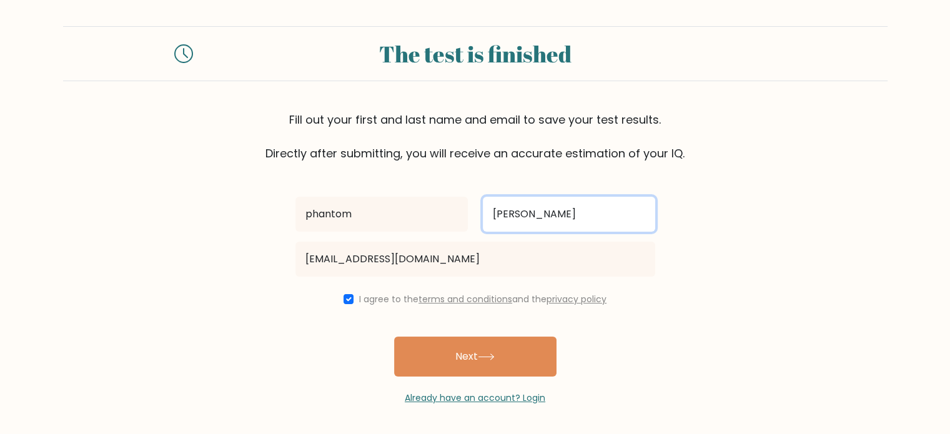
click at [528, 224] on input "[PERSON_NAME]" at bounding box center [569, 214] width 172 height 35
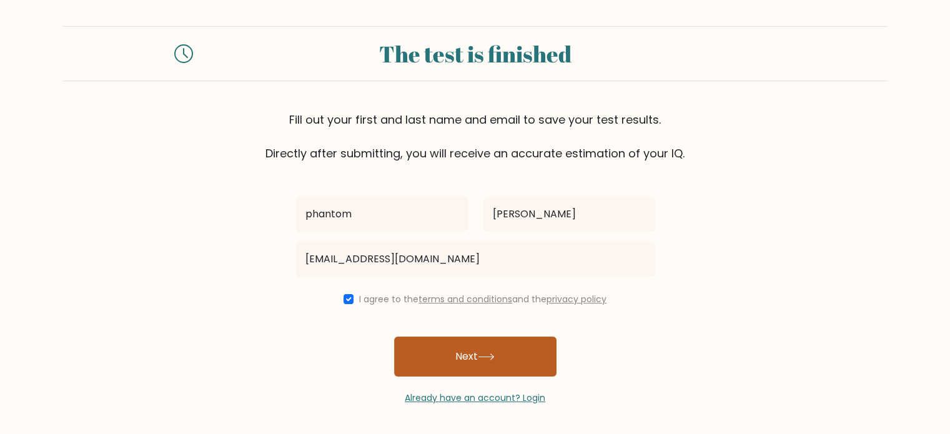
click at [501, 358] on button "Next" at bounding box center [475, 356] width 162 height 40
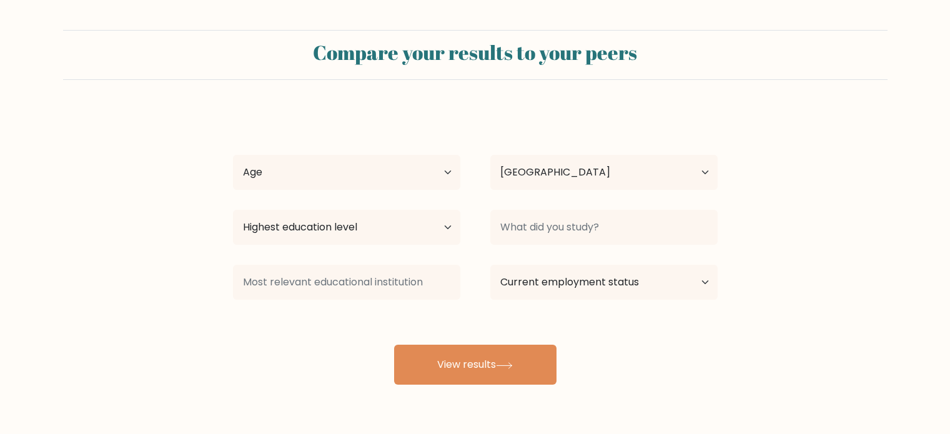
select select "IN"
